Goal: Check status: Check status

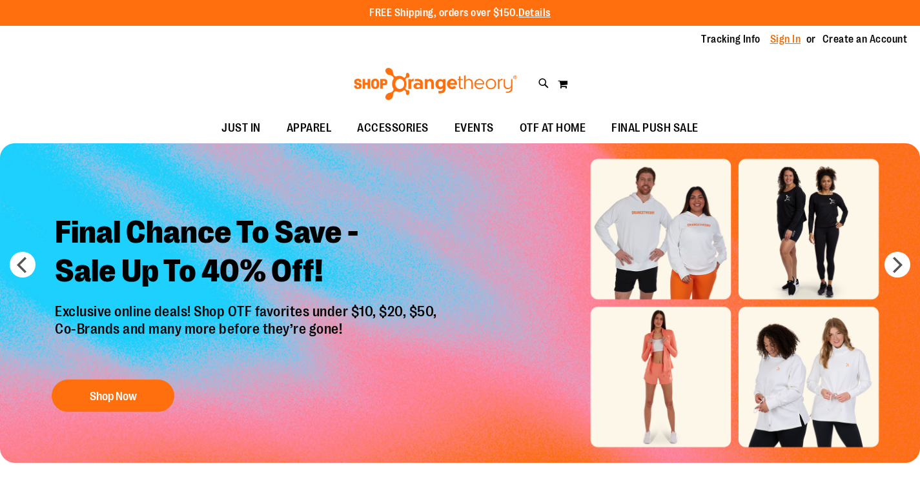
click at [783, 41] on link "Sign In" at bounding box center [785, 39] width 31 height 14
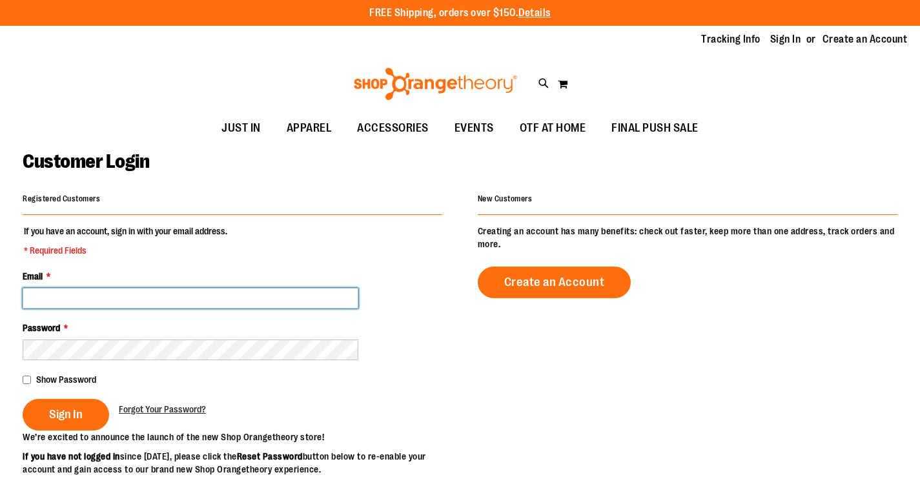
click at [179, 296] on input "Email *" at bounding box center [191, 298] width 336 height 21
type input "**********"
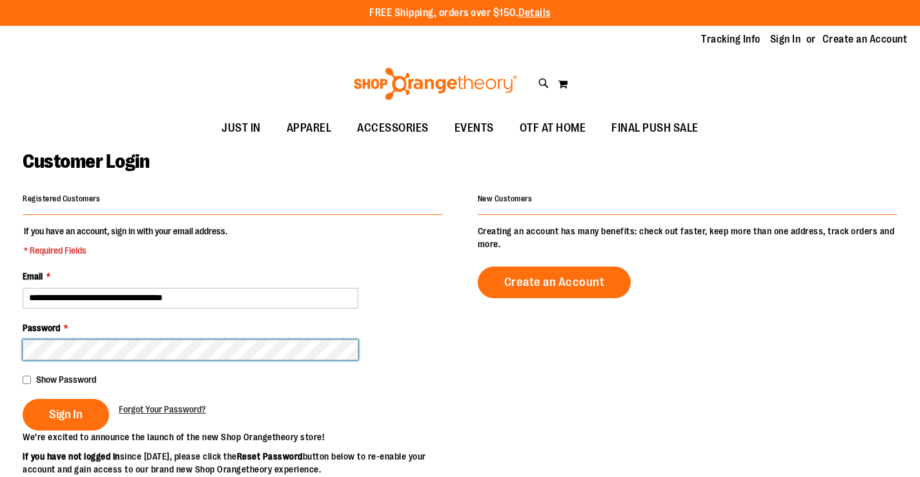
click at [23, 399] on button "Sign In" at bounding box center [66, 415] width 86 height 32
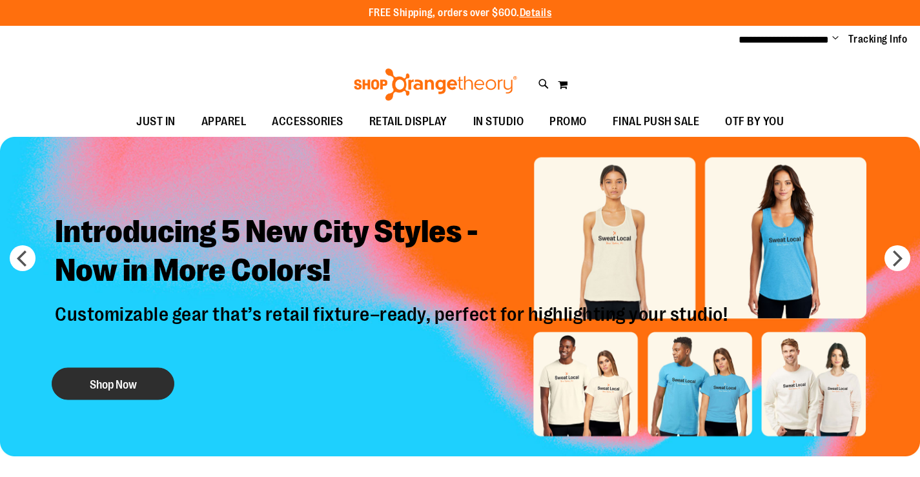
click at [129, 374] on button "Shop Now" at bounding box center [113, 384] width 123 height 32
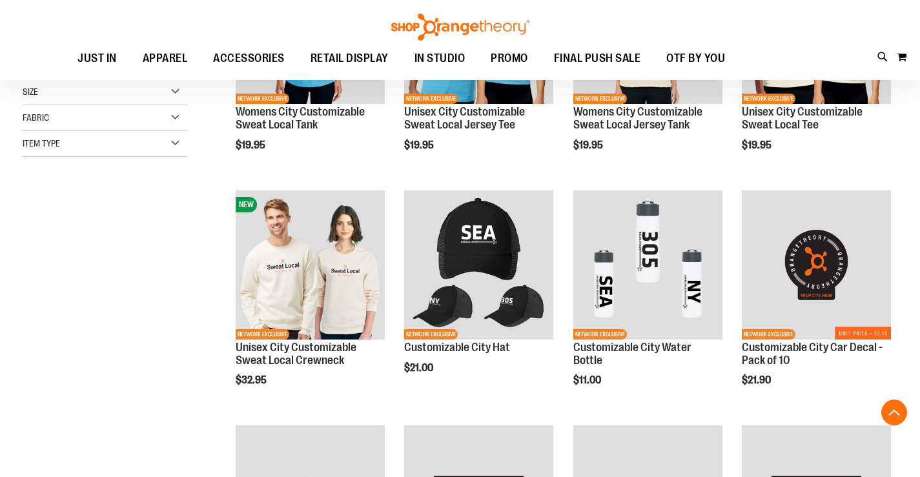
scroll to position [322, 0]
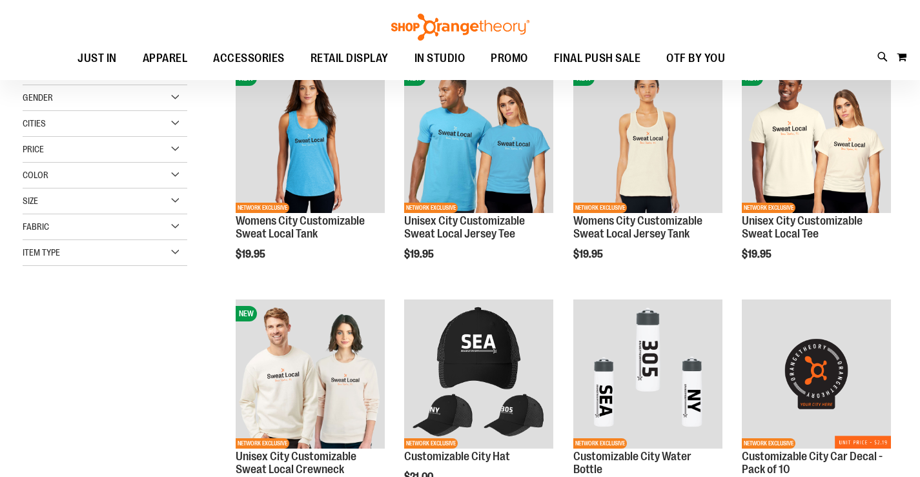
scroll to position [193, 0]
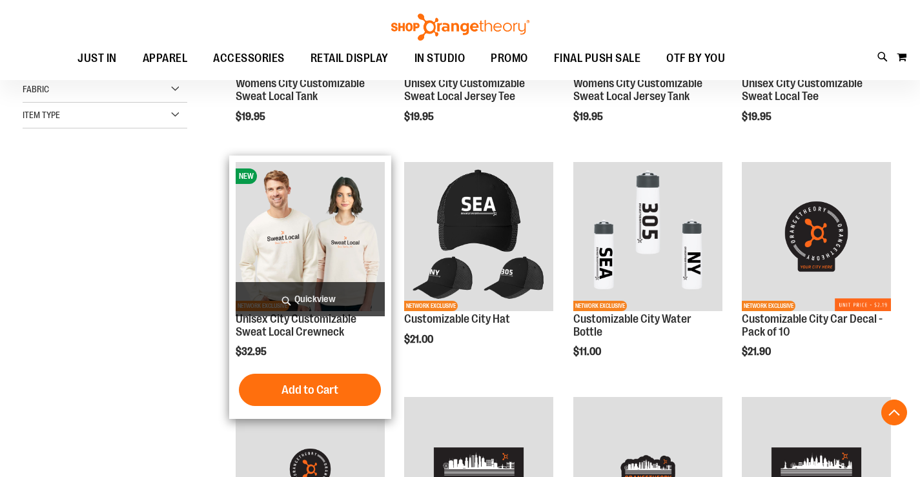
scroll to position [387, 0]
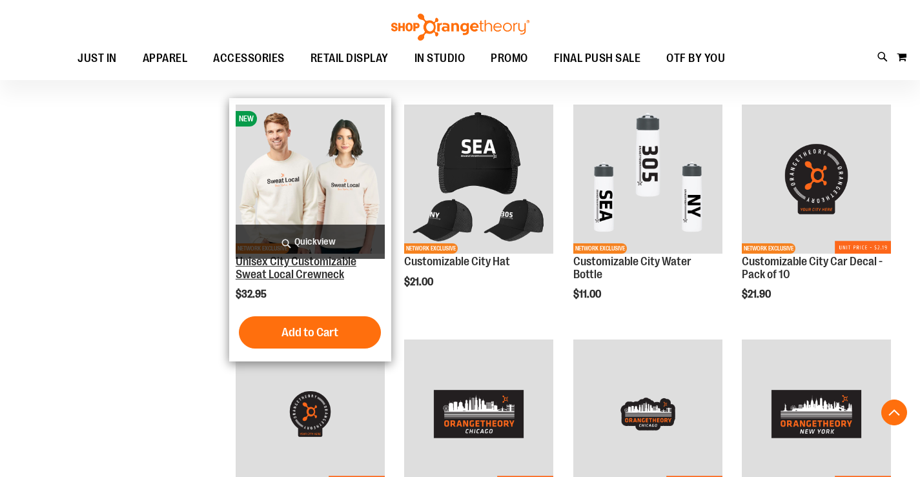
click at [305, 278] on link "Unisex City Customizable Sweat Local Crewneck" at bounding box center [296, 268] width 121 height 26
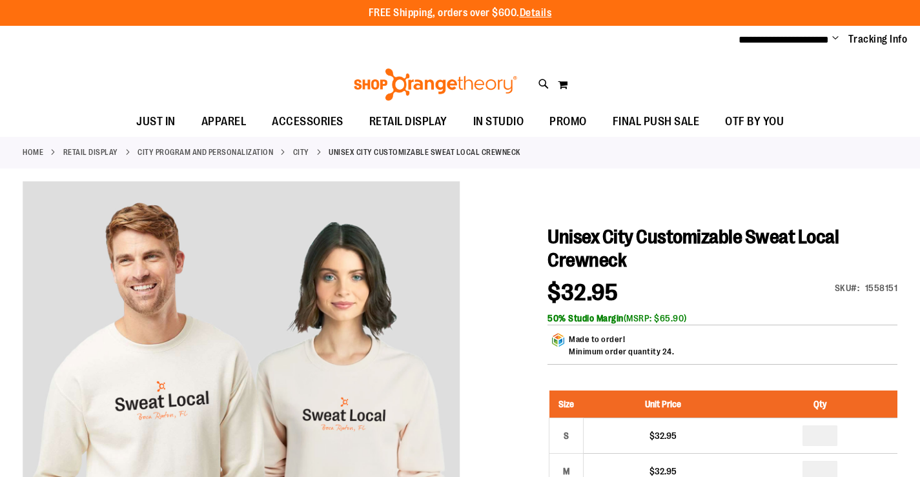
click at [835, 40] on span "Change" at bounding box center [835, 39] width 6 height 12
click at [787, 60] on link "My Account" at bounding box center [789, 62] width 113 height 25
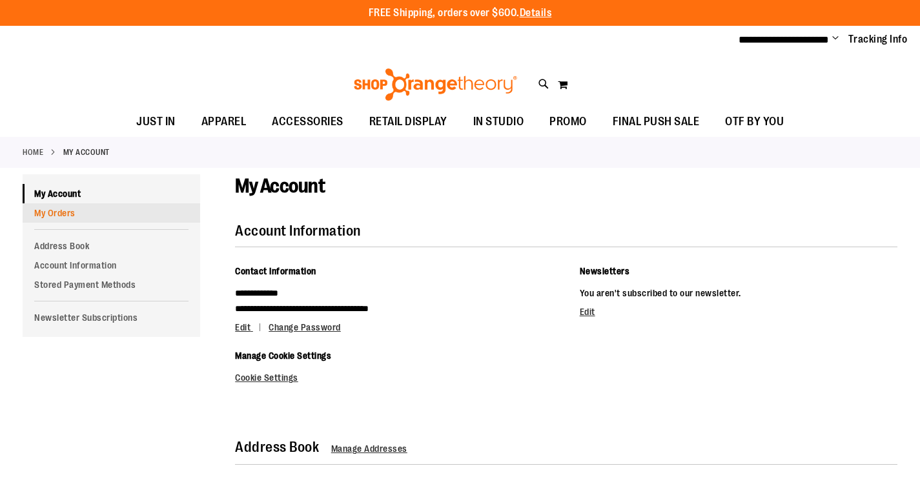
click at [91, 210] on link "My Orders" at bounding box center [111, 212] width 177 height 19
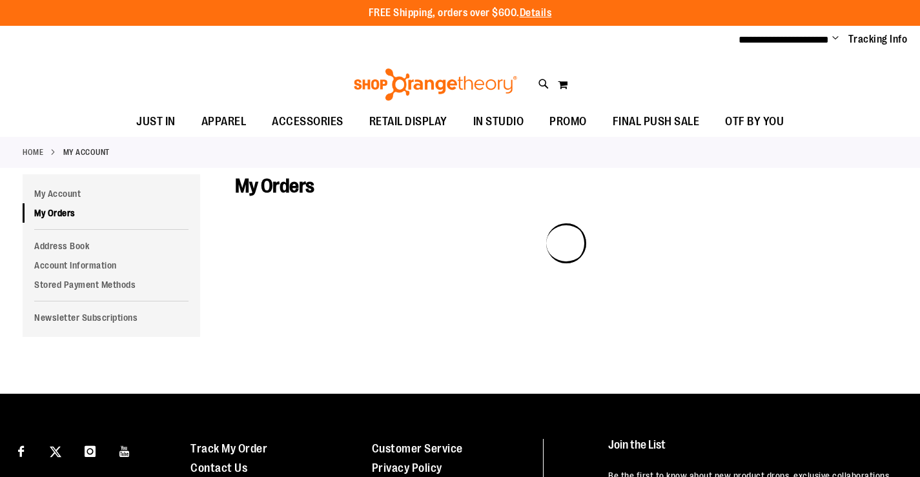
click at [203, 252] on div "My Account My Account My Orders Address Book Account Information Stored Payment…" at bounding box center [120, 255] width 195 height 163
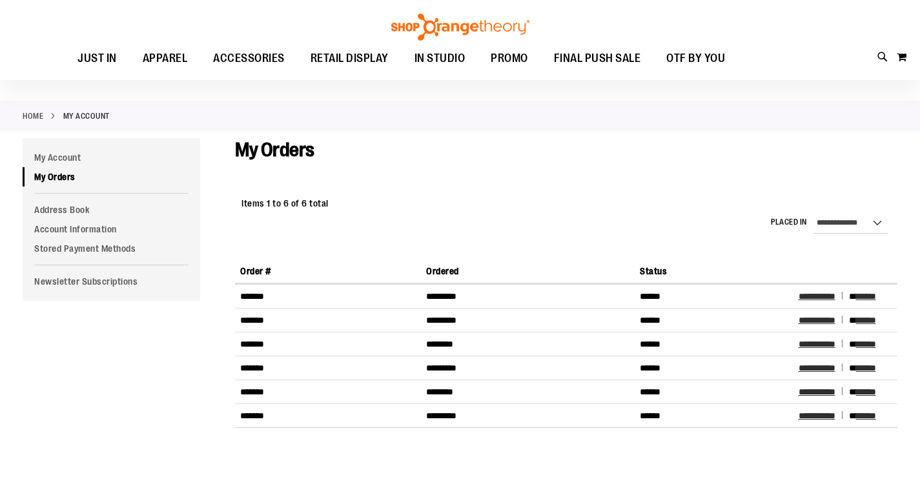
scroll to position [64, 0]
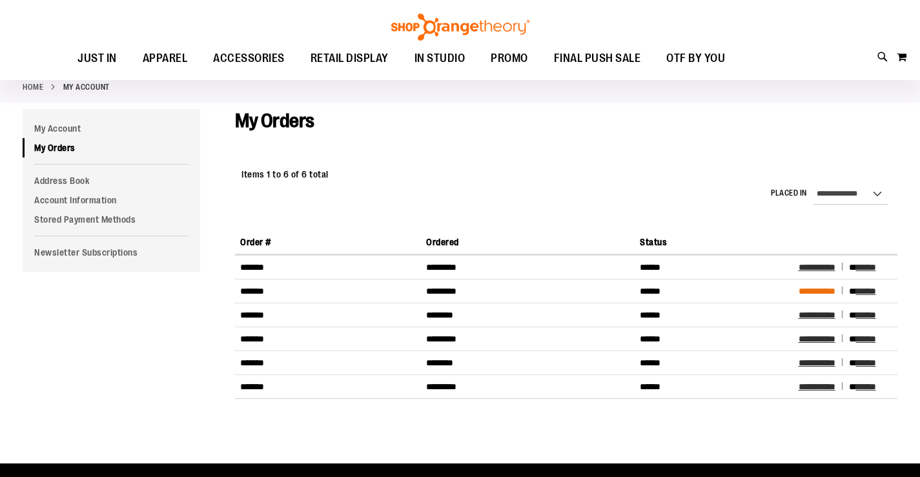
click at [820, 292] on span "**********" at bounding box center [816, 291] width 37 height 9
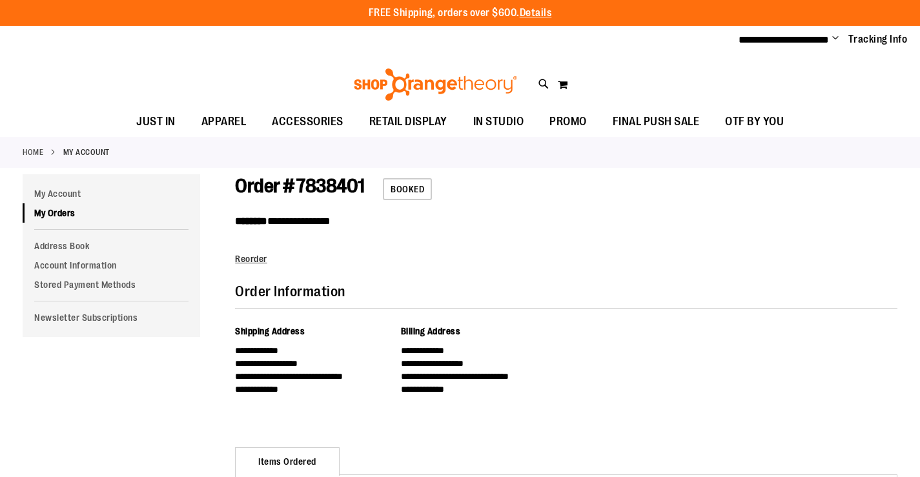
click at [835, 36] on span "Change" at bounding box center [835, 39] width 6 height 12
click at [791, 83] on link "Sign Out" at bounding box center [789, 87] width 113 height 25
